Goal: Transaction & Acquisition: Purchase product/service

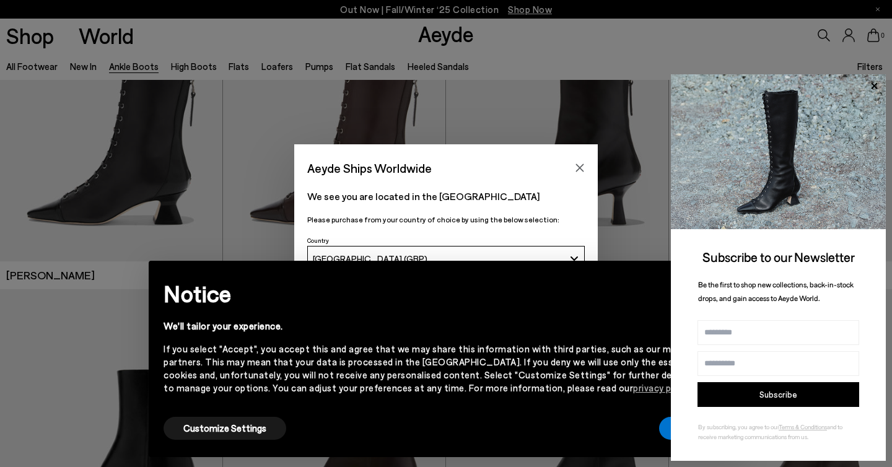
scroll to position [105, 0]
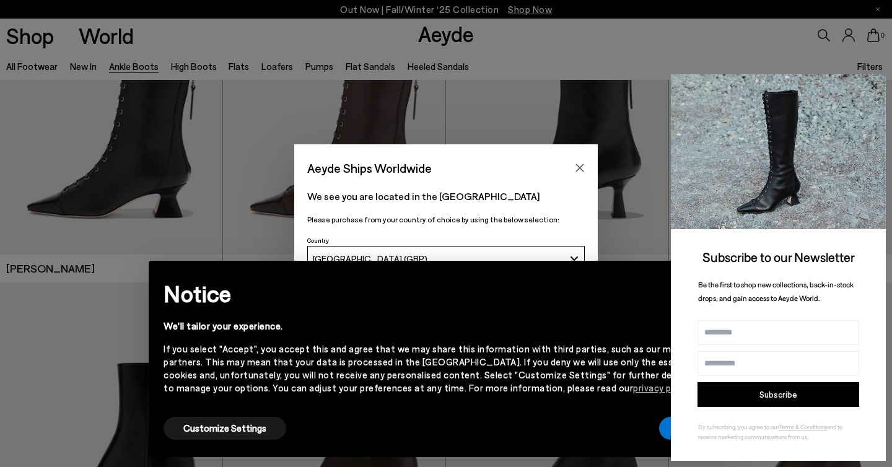
click at [876, 82] on icon at bounding box center [874, 86] width 16 height 16
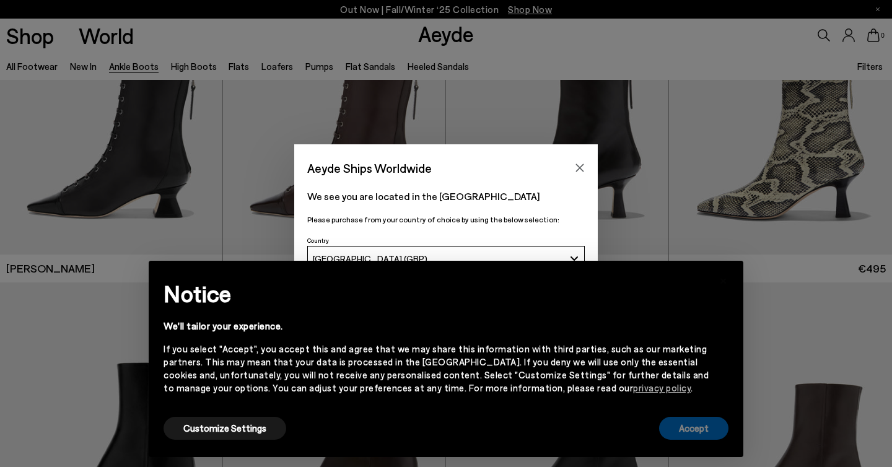
click at [715, 428] on button "Accept" at bounding box center [693, 428] width 69 height 23
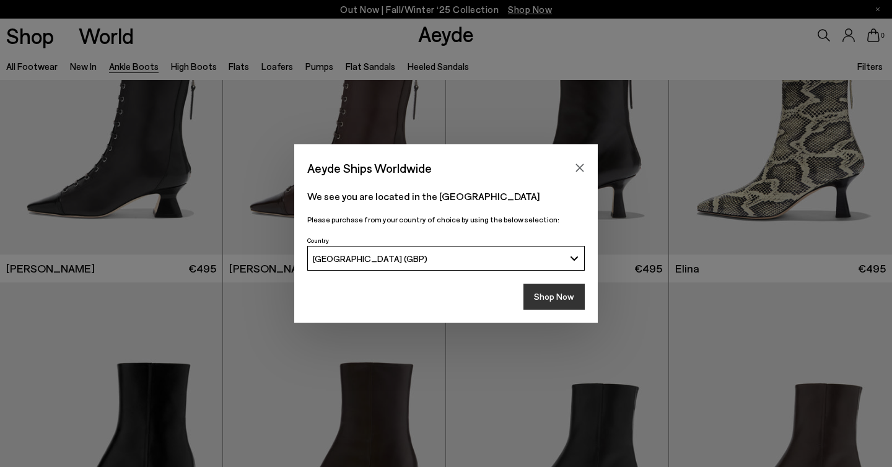
click at [544, 301] on button "Shop Now" at bounding box center [554, 297] width 61 height 26
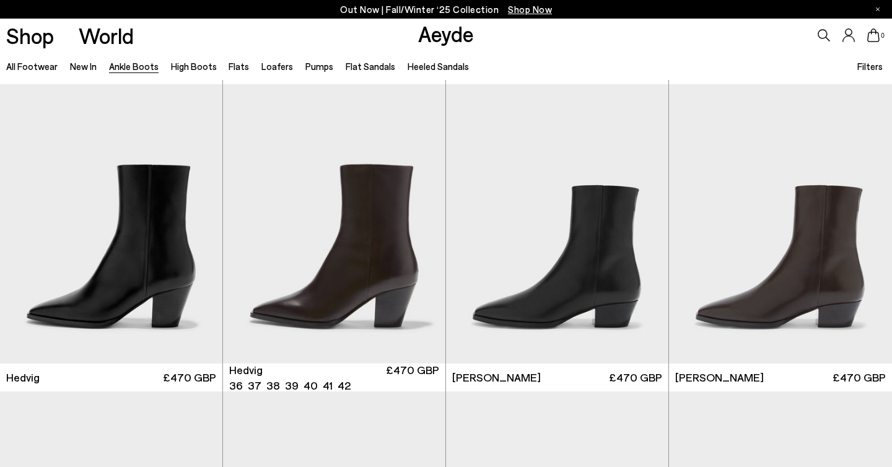
scroll to position [416, 0]
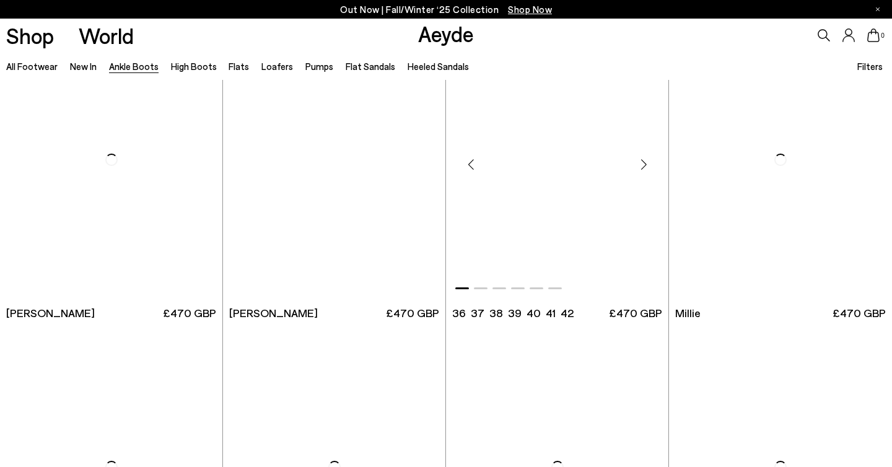
scroll to position [2216, 0]
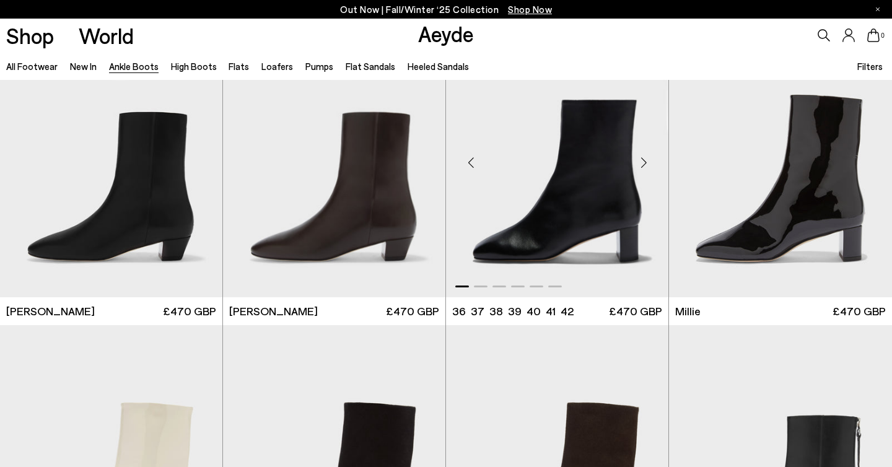
click at [642, 165] on div "Next slide" at bounding box center [643, 162] width 37 height 37
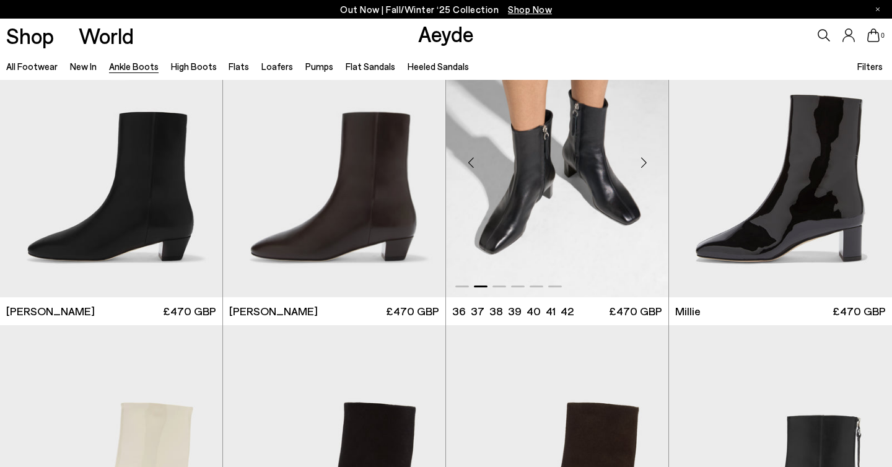
click at [642, 165] on div "Next slide" at bounding box center [643, 162] width 37 height 37
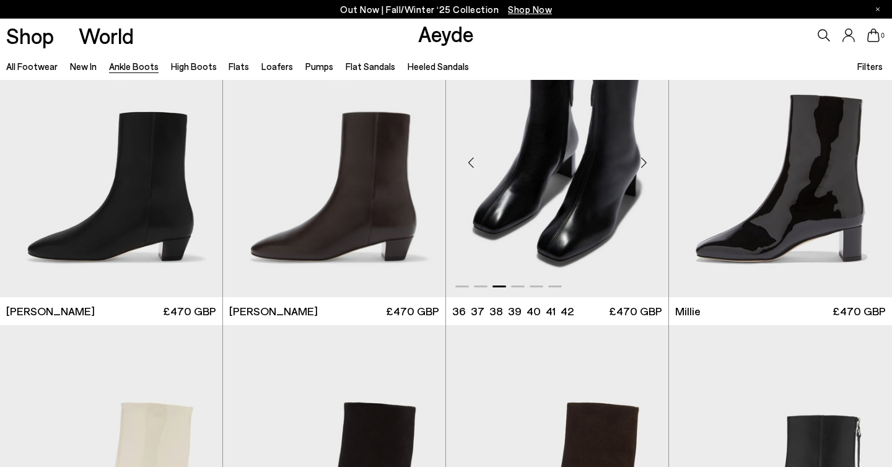
click at [642, 165] on div "Next slide" at bounding box center [643, 162] width 37 height 37
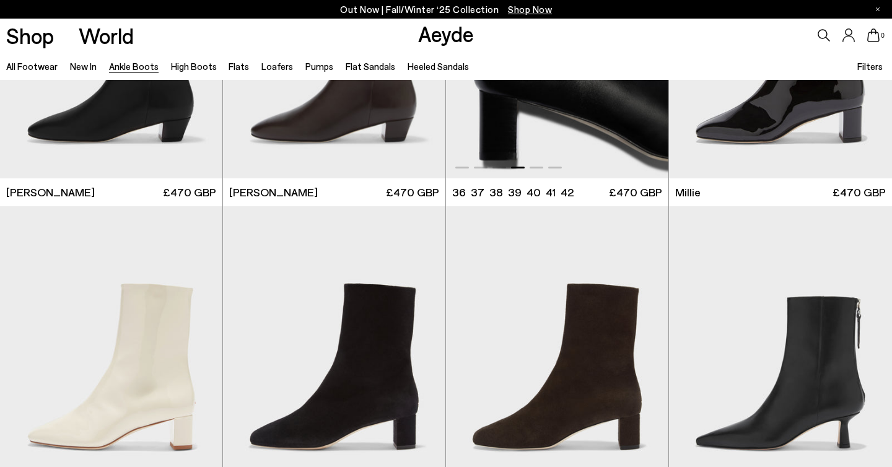
scroll to position [2439, 0]
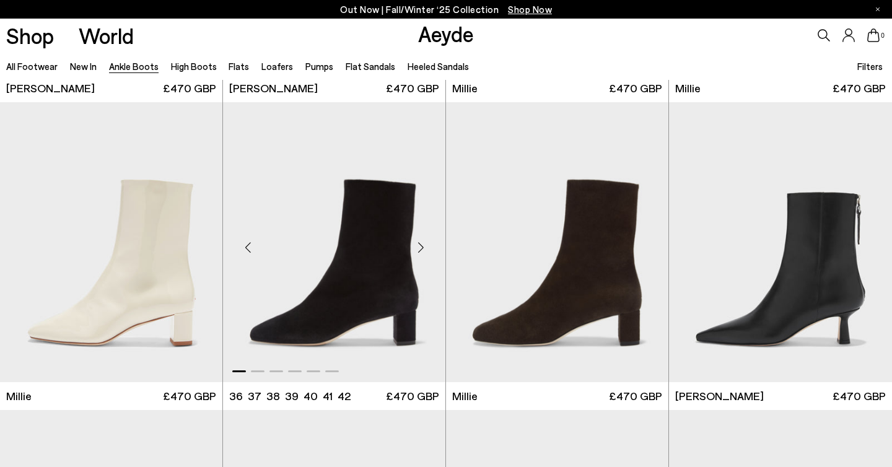
scroll to position [2549, 0]
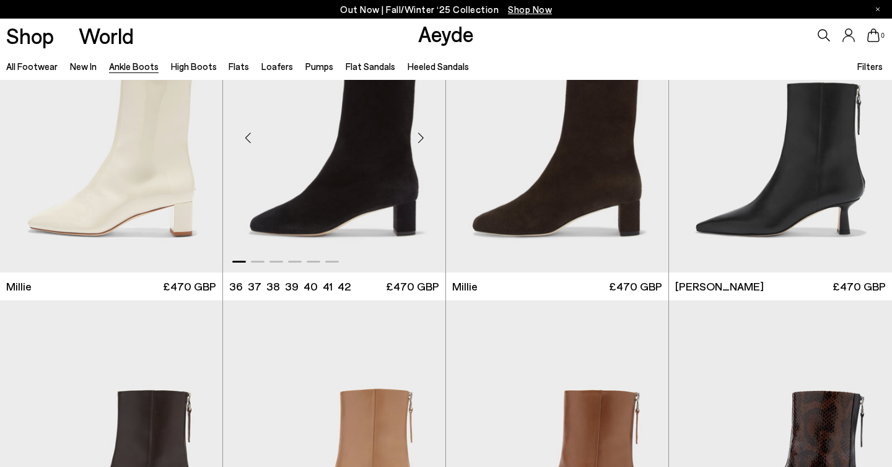
click at [420, 139] on div "Next slide" at bounding box center [420, 137] width 37 height 37
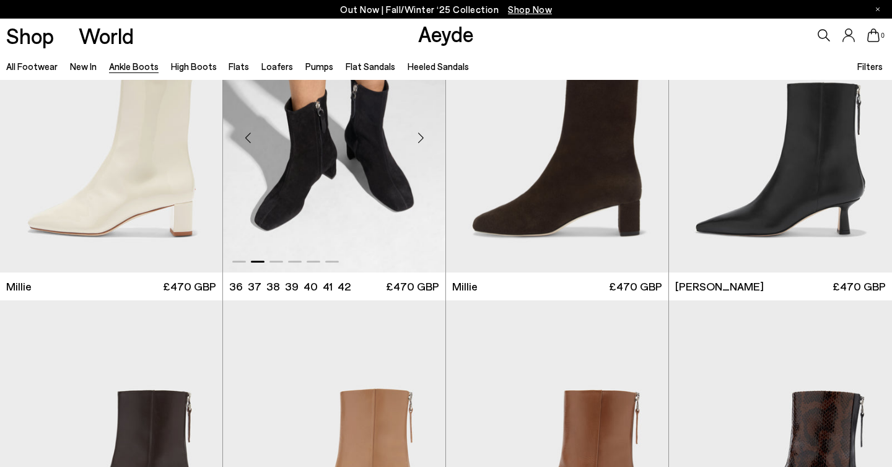
click at [420, 139] on div "Next slide" at bounding box center [420, 137] width 37 height 37
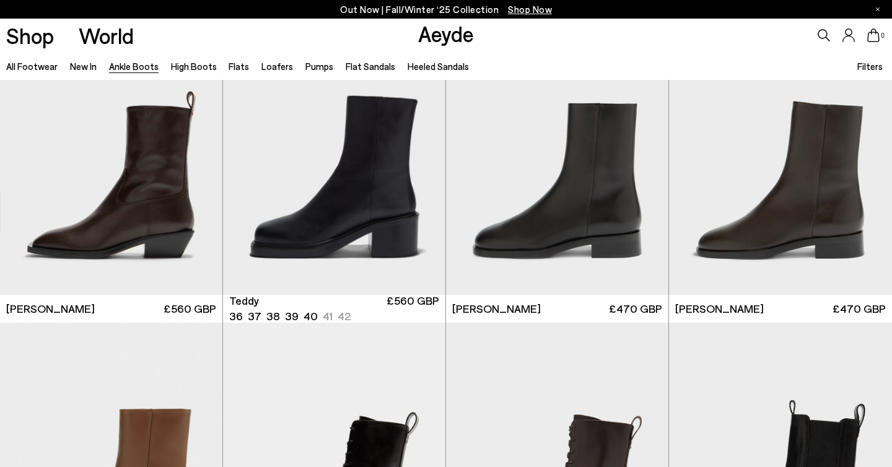
scroll to position [4283, 0]
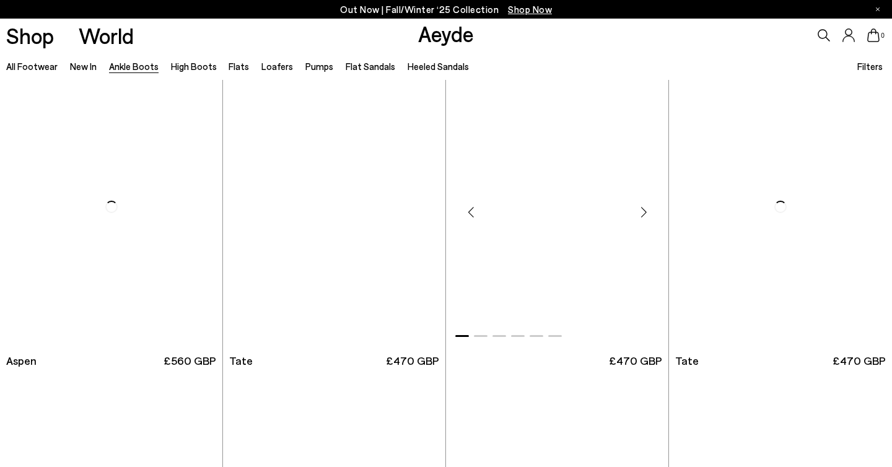
scroll to position [5277, 0]
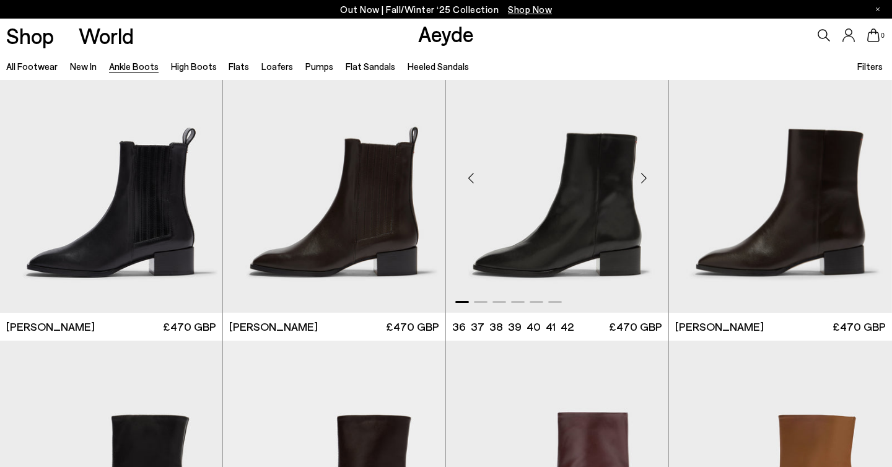
click at [643, 178] on div "Next slide" at bounding box center [643, 178] width 37 height 37
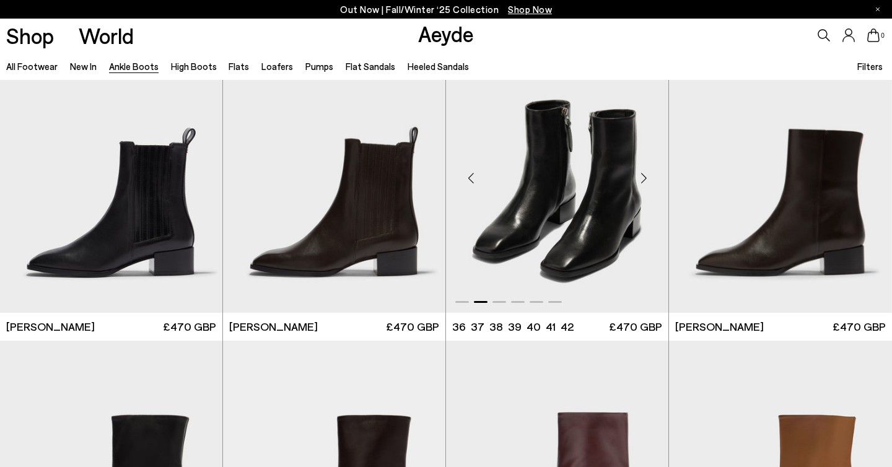
click at [643, 178] on div "Next slide" at bounding box center [643, 178] width 37 height 37
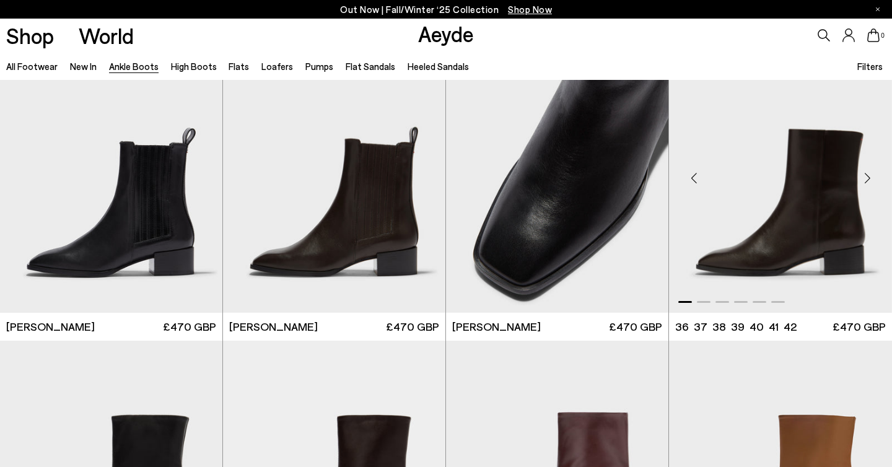
click at [868, 177] on div "Next slide" at bounding box center [867, 178] width 37 height 37
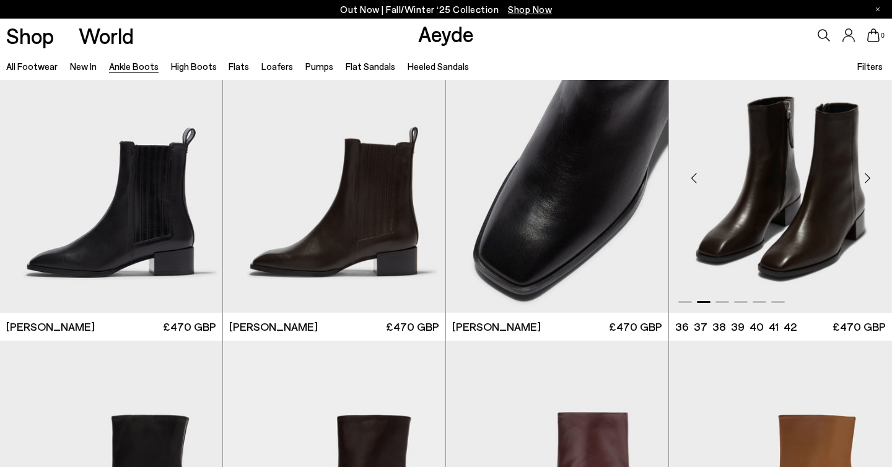
click at [868, 177] on div "Next slide" at bounding box center [867, 178] width 37 height 37
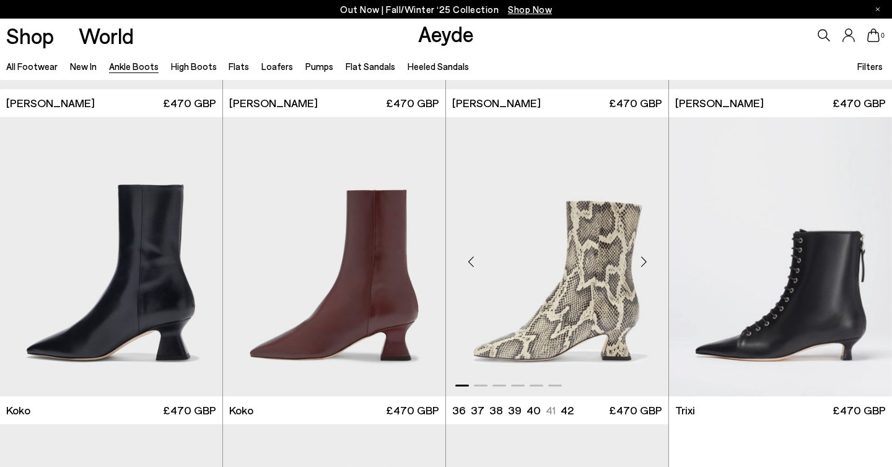
scroll to position [5813, 0]
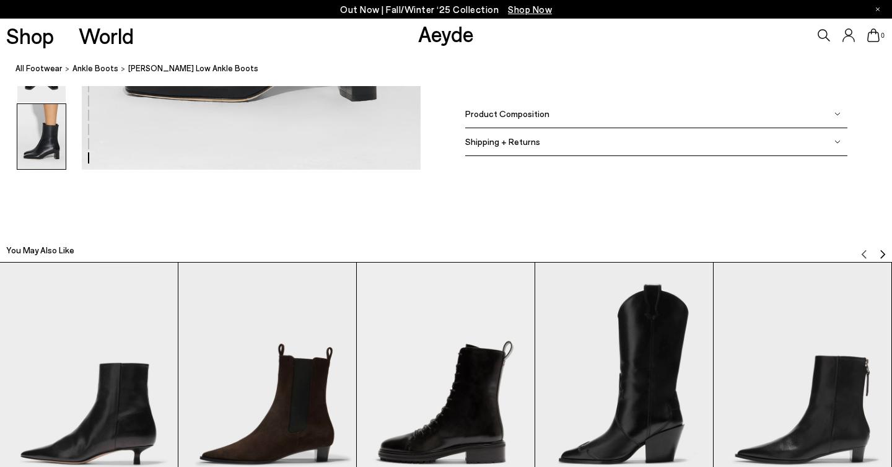
scroll to position [2465, 0]
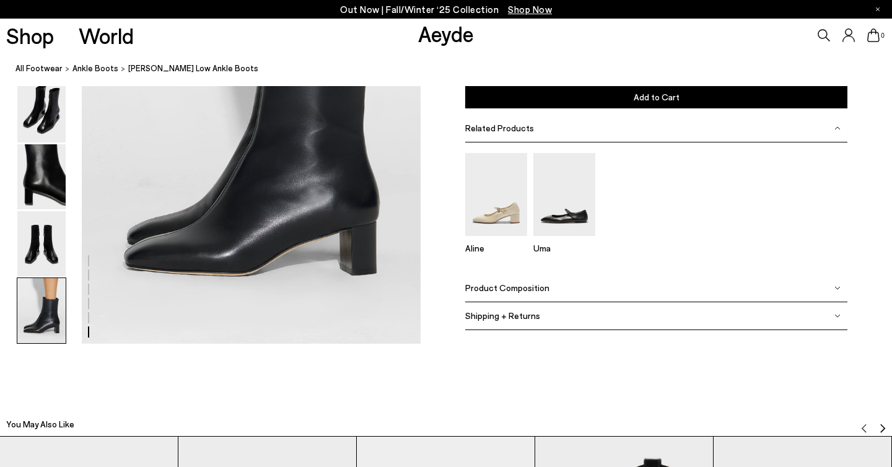
click at [526, 288] on span "Product Composition" at bounding box center [507, 288] width 84 height 11
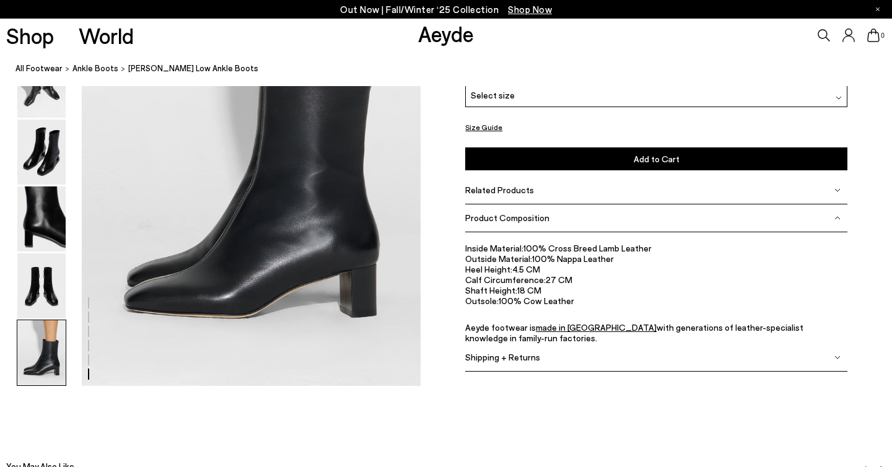
scroll to position [2419, 0]
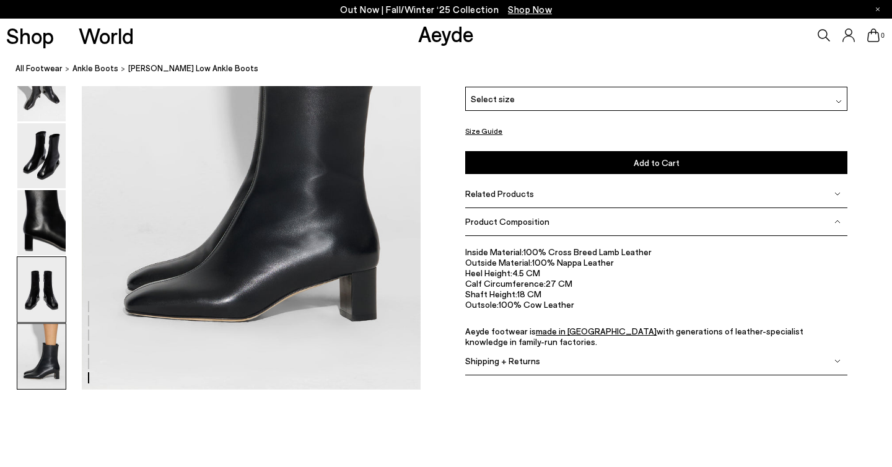
click at [42, 297] on img at bounding box center [41, 289] width 48 height 65
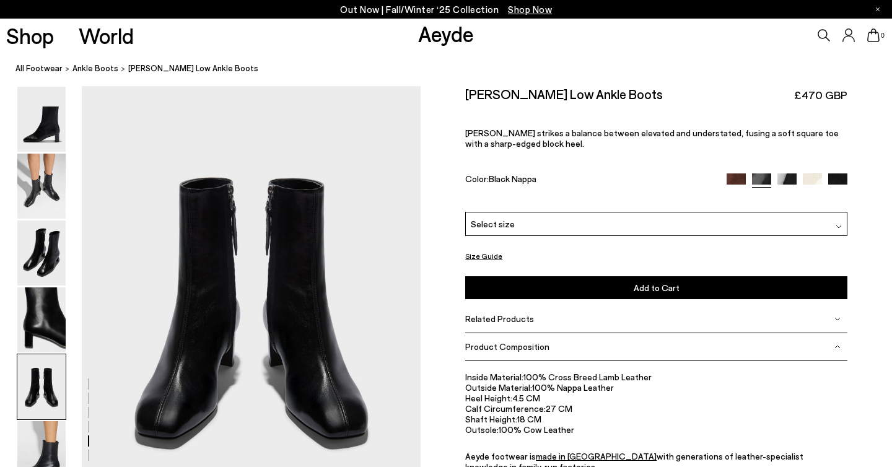
scroll to position [1818, 0]
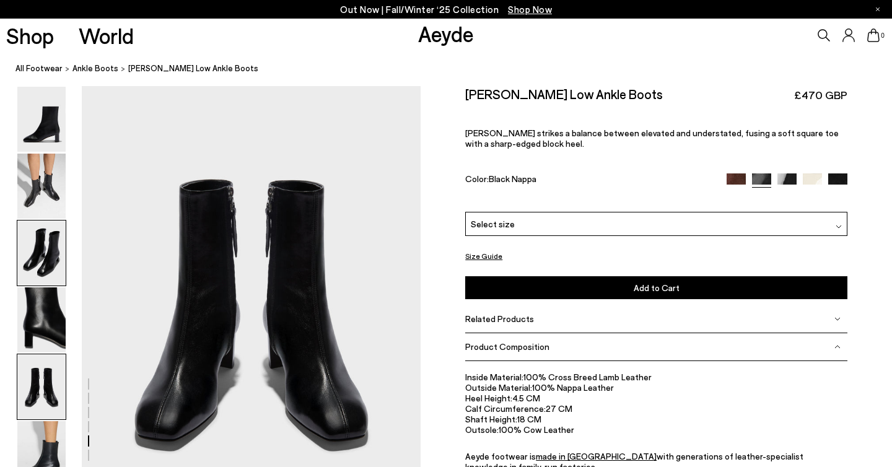
click at [46, 272] on img at bounding box center [41, 253] width 48 height 65
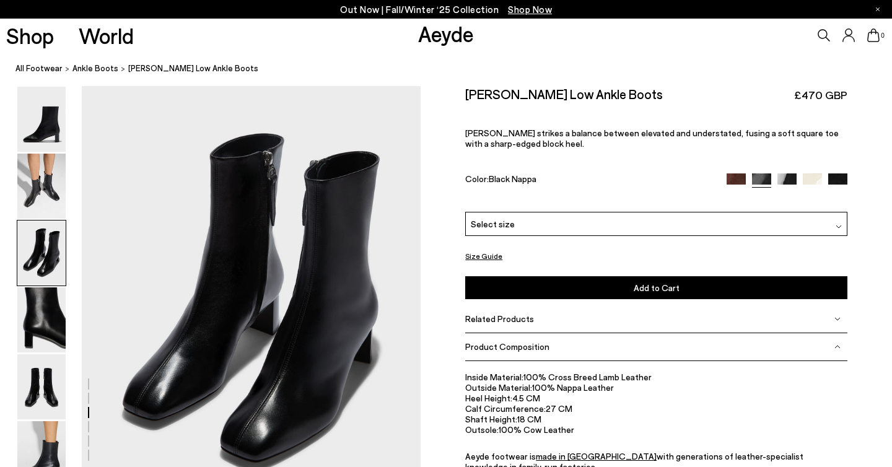
scroll to position [909, 0]
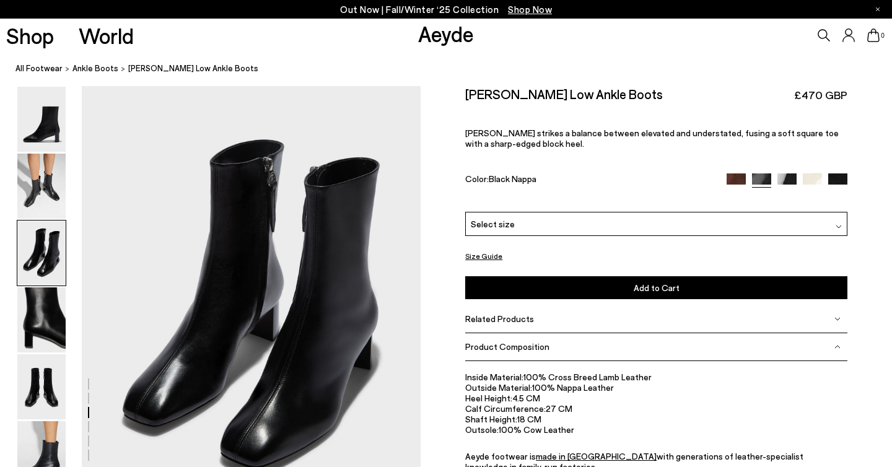
click at [738, 180] on img at bounding box center [736, 182] width 19 height 19
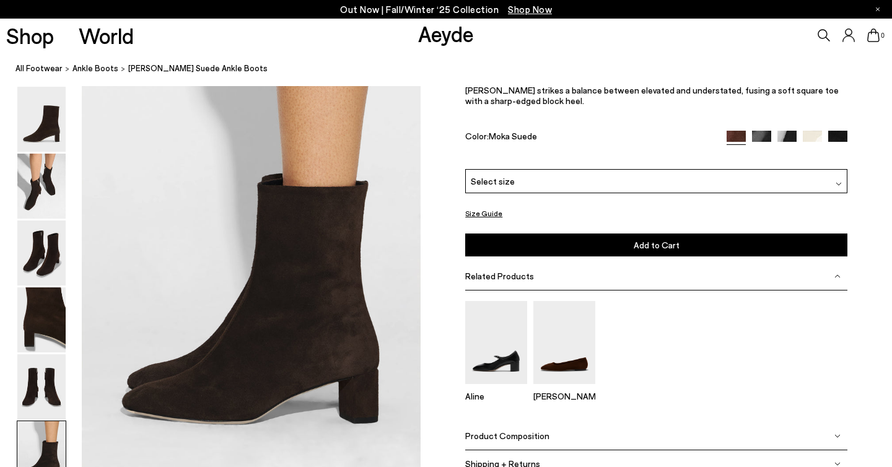
scroll to position [2306, 0]
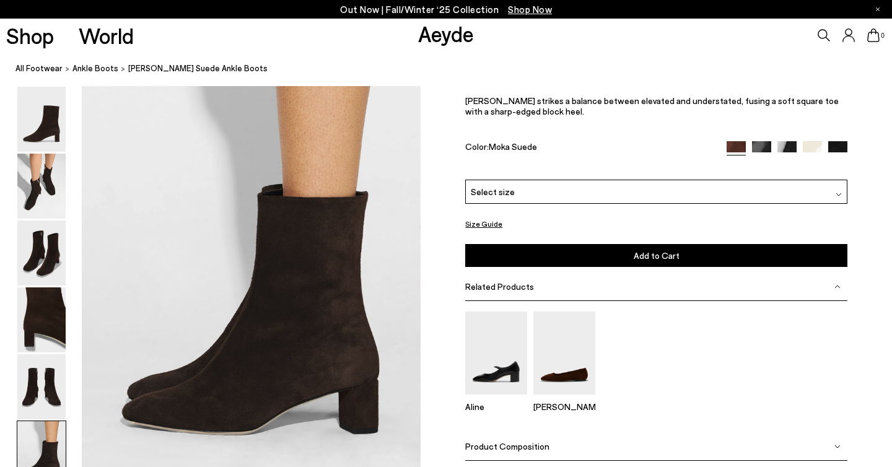
click at [761, 144] on img at bounding box center [761, 150] width 19 height 19
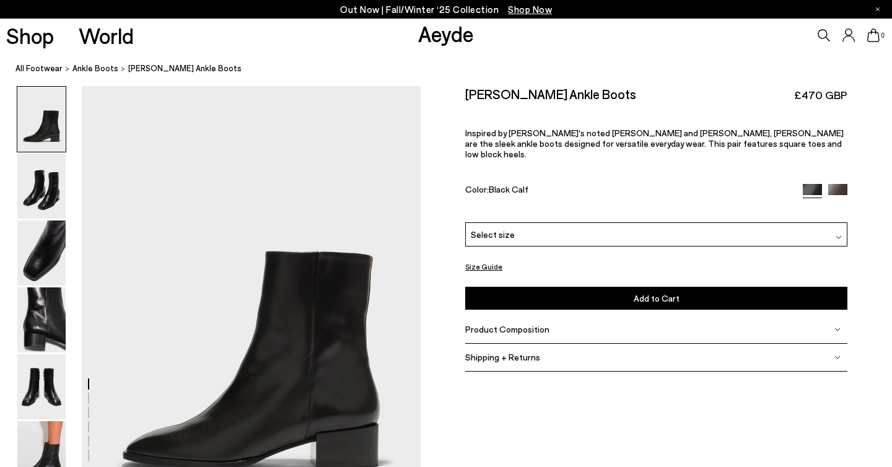
scroll to position [368, 0]
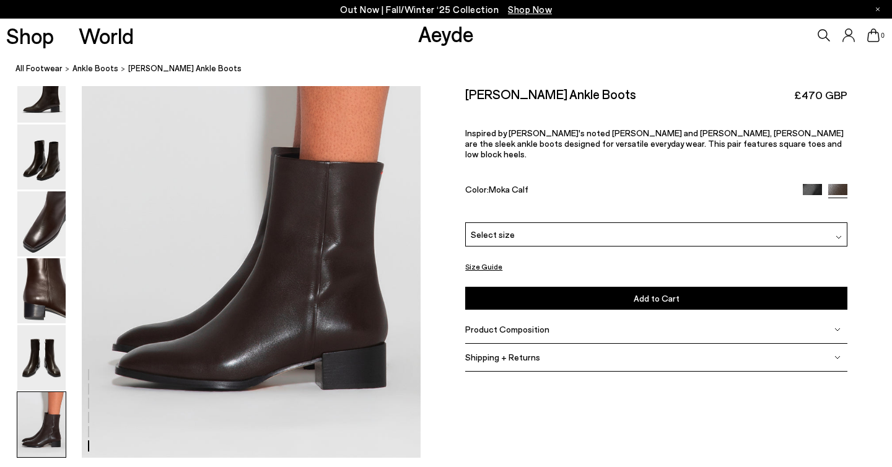
scroll to position [2345, 0]
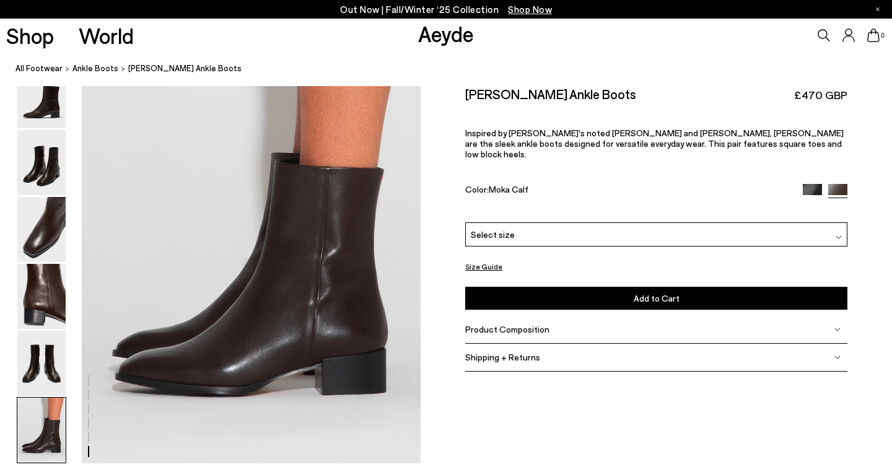
click at [715, 56] on nav "All Footwear ankle boots Lee Leather Ankle Boots" at bounding box center [453, 69] width 877 height 34
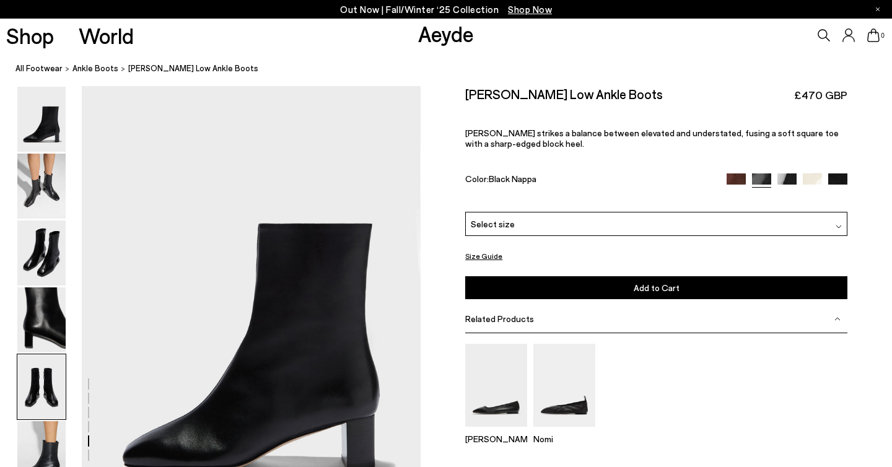
scroll to position [2127, 0]
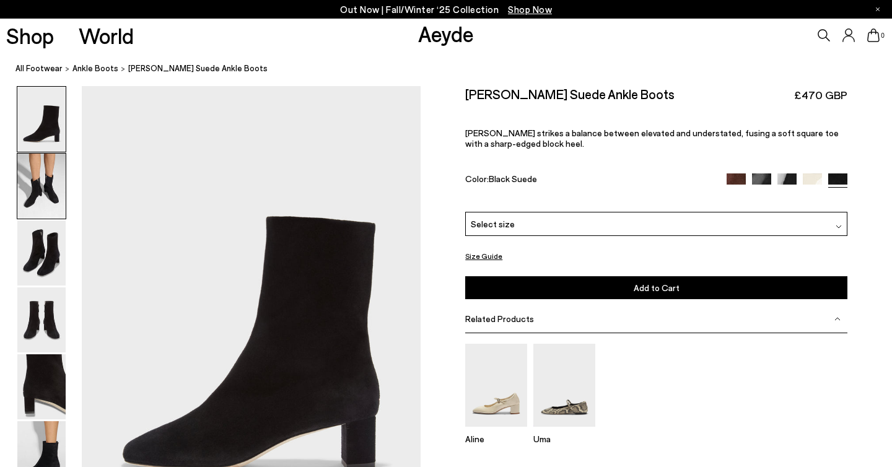
click at [33, 196] on img at bounding box center [41, 186] width 48 height 65
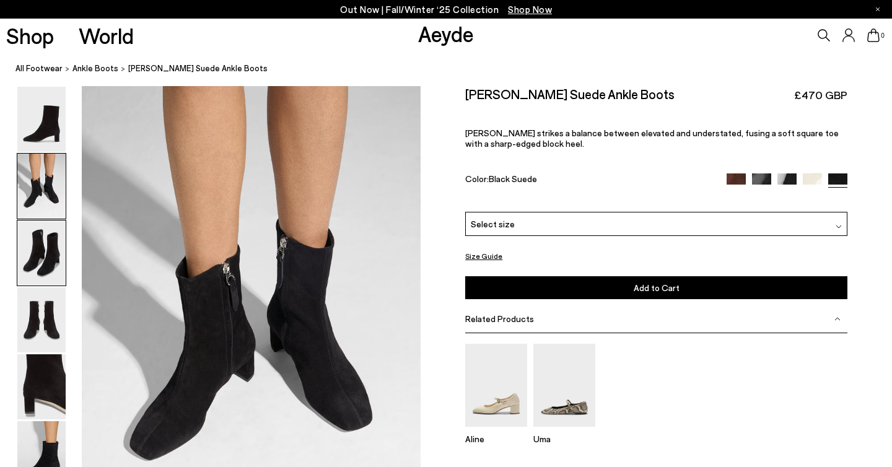
click at [37, 242] on img at bounding box center [41, 253] width 48 height 65
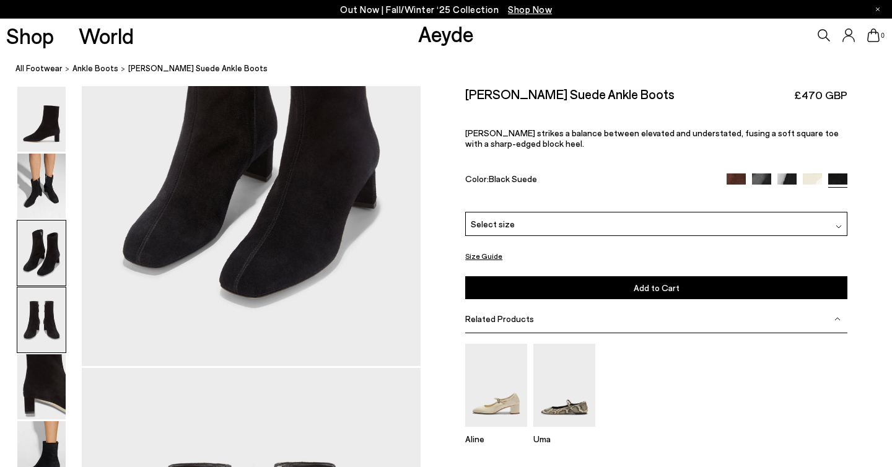
click at [37, 320] on img at bounding box center [41, 320] width 48 height 65
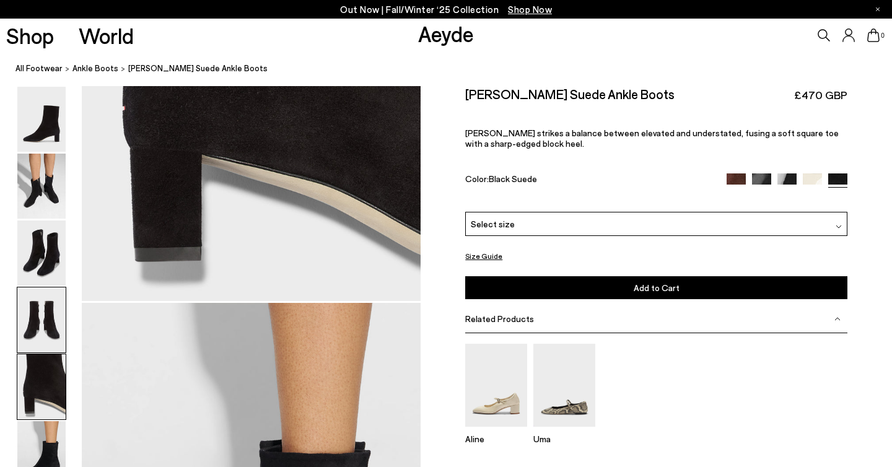
scroll to position [2058, 0]
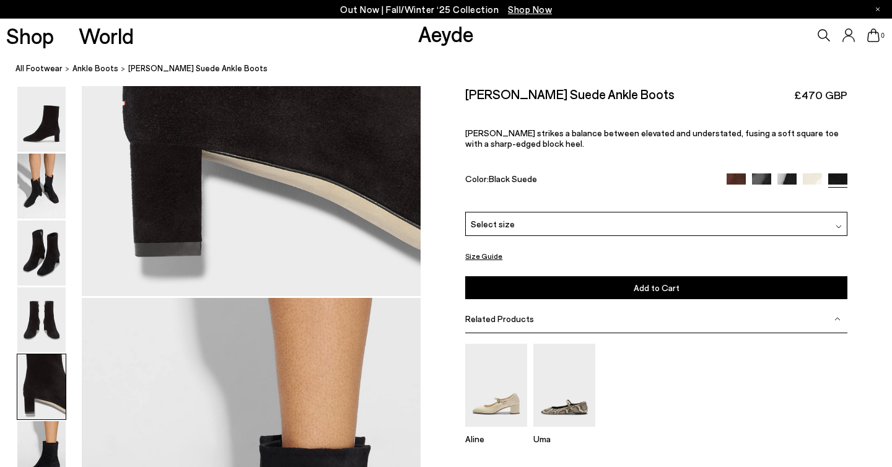
click at [811, 177] on img at bounding box center [812, 182] width 19 height 19
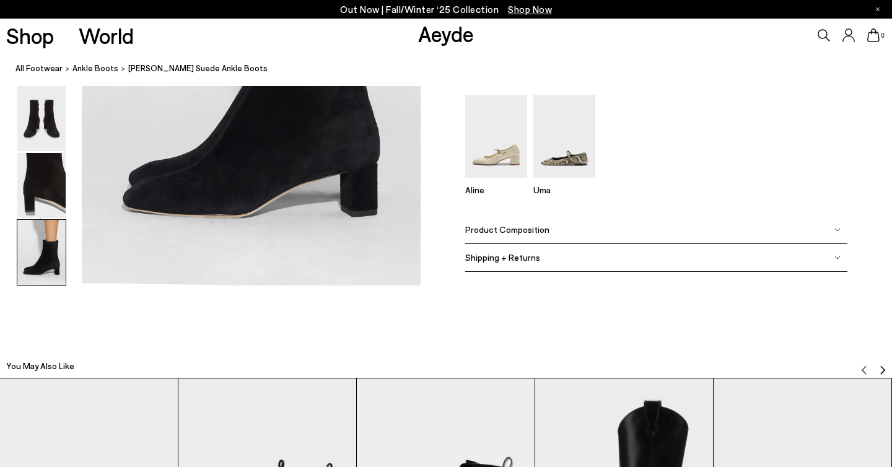
scroll to position [2526, 0]
